Goal: Transaction & Acquisition: Purchase product/service

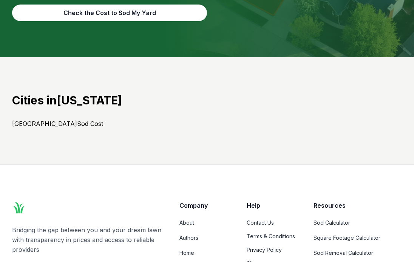
scroll to position [3209, 0]
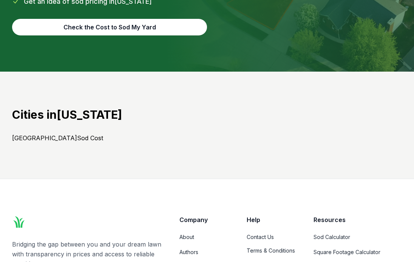
drag, startPoint x: 57, startPoint y: 137, endPoint x: 58, endPoint y: 131, distance: 6.1
click at [57, 122] on h2 "Cities in [US_STATE]" at bounding box center [206, 115] width 389 height 14
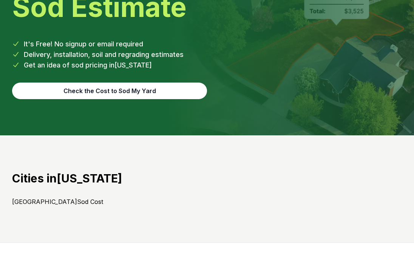
scroll to position [3133, 0]
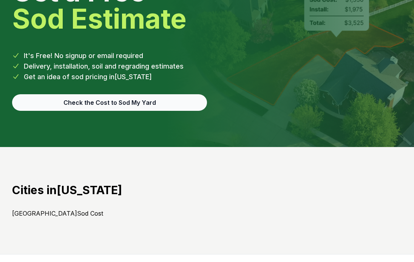
click at [117, 111] on button "Check the Cost to Sod My Yard" at bounding box center [109, 102] width 195 height 17
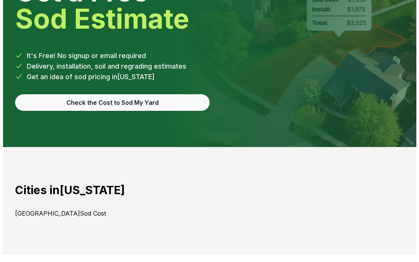
scroll to position [3107, 0]
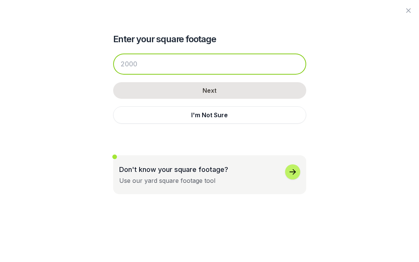
click at [143, 65] on input "number" at bounding box center [209, 64] width 193 height 21
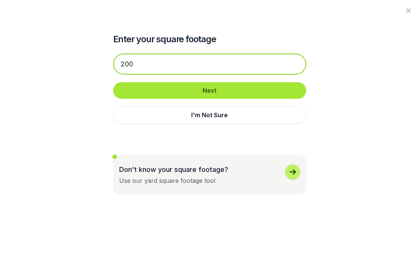
type input "200"
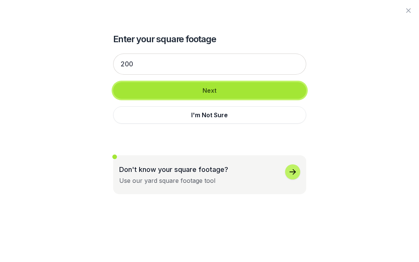
click at [187, 90] on button "Next" at bounding box center [209, 90] width 193 height 17
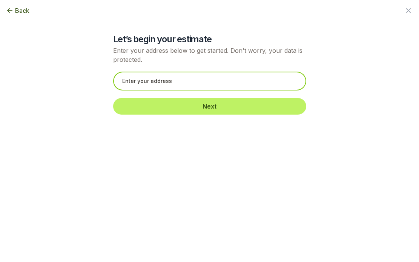
click at [172, 80] on input "text" at bounding box center [209, 81] width 193 height 19
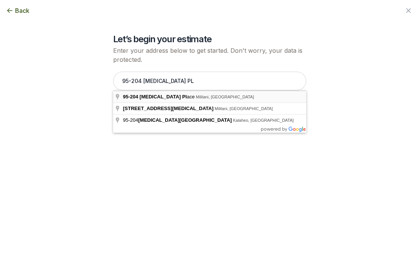
type input "[STREET_ADDRESS][MEDICAL_DATA]"
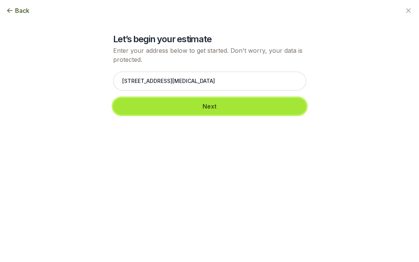
click at [207, 105] on button "Next" at bounding box center [209, 106] width 193 height 17
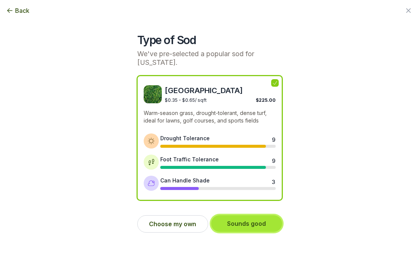
click at [249, 215] on button "Sounds good" at bounding box center [246, 223] width 71 height 17
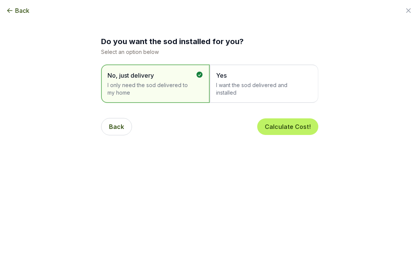
click at [227, 85] on span "I want the sod delivered and installed" at bounding box center [260, 89] width 88 height 15
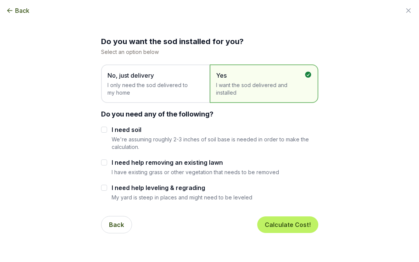
click at [141, 162] on label "I need help removing an existing lawn" at bounding box center [196, 162] width 168 height 9
click at [107, 162] on input "I need help removing an existing lawn" at bounding box center [104, 163] width 6 height 6
checkbox input "true"
click at [109, 130] on div "I need soil We're assuming roughly 2-3 inches of soil base is needed in order t…" at bounding box center [209, 137] width 217 height 25
click at [115, 130] on label "I need soil" at bounding box center [215, 129] width 207 height 9
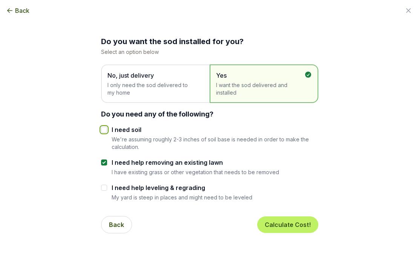
click at [107, 130] on input "I need soil" at bounding box center [104, 130] width 6 height 6
checkbox input "true"
click at [288, 225] on button "Calculate Cost!" at bounding box center [287, 225] width 61 height 17
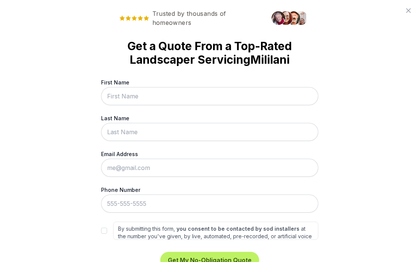
drag, startPoint x: 283, startPoint y: 20, endPoint x: 372, endPoint y: 137, distance: 147.5
click at [372, 137] on div "Trusted by thousands of homeowners Get a Quote From a Top-Rated Landscaper Serv…" at bounding box center [209, 131] width 419 height 262
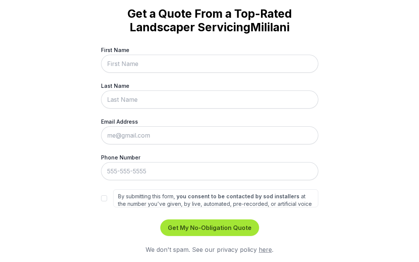
scroll to position [34, 0]
